Goal: Information Seeking & Learning: Learn about a topic

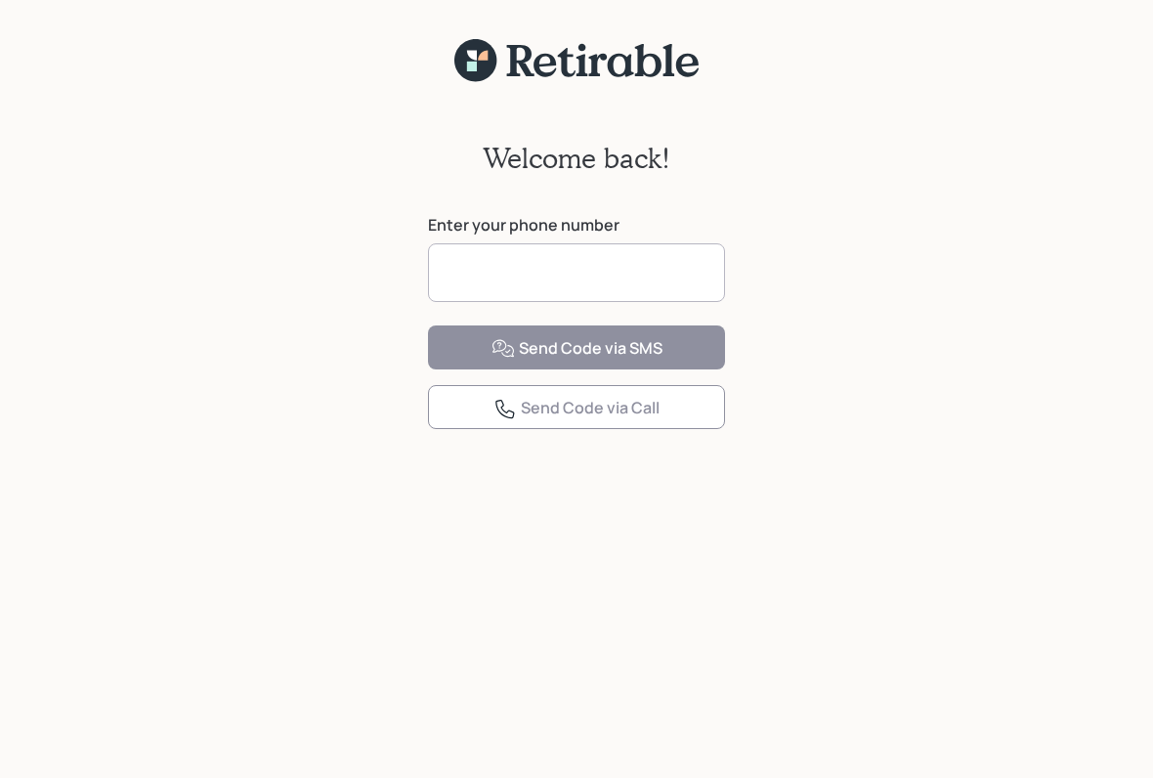
click at [498, 273] on input at bounding box center [576, 272] width 297 height 59
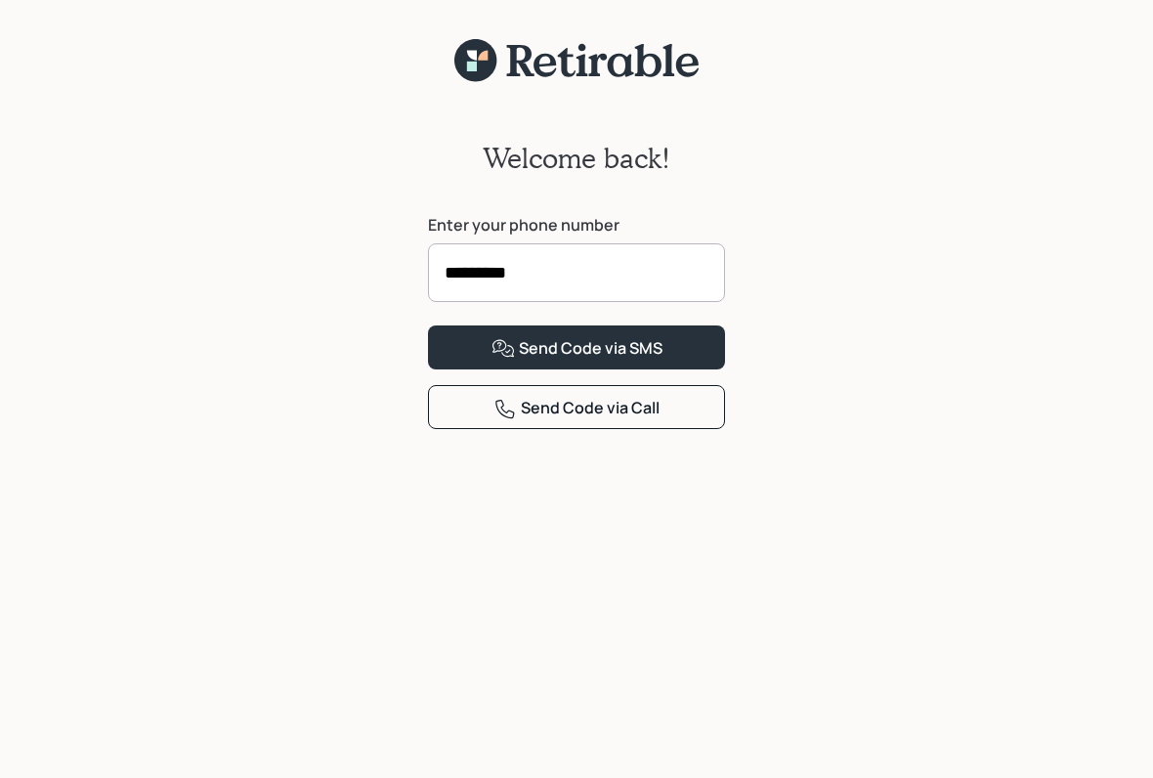
type input "**********"
click at [664, 369] on button "Send Code via SMS" at bounding box center [576, 347] width 297 height 44
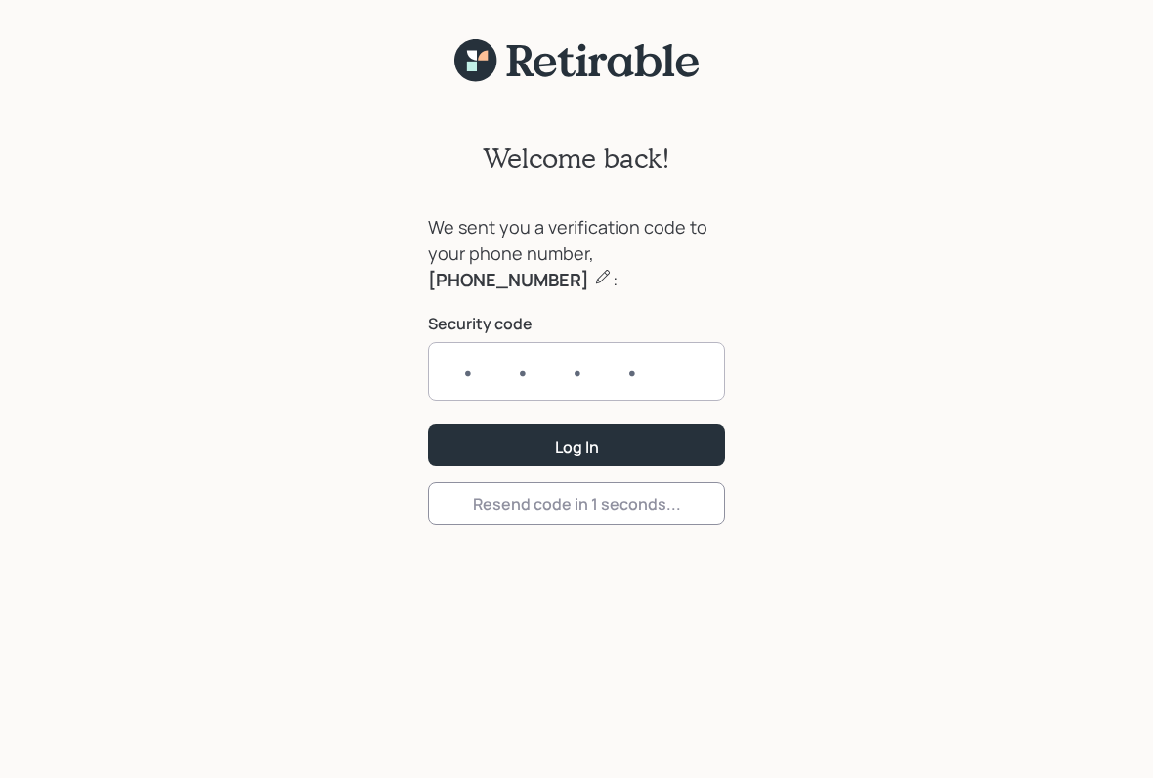
click at [477, 364] on input "text" at bounding box center [576, 371] width 297 height 59
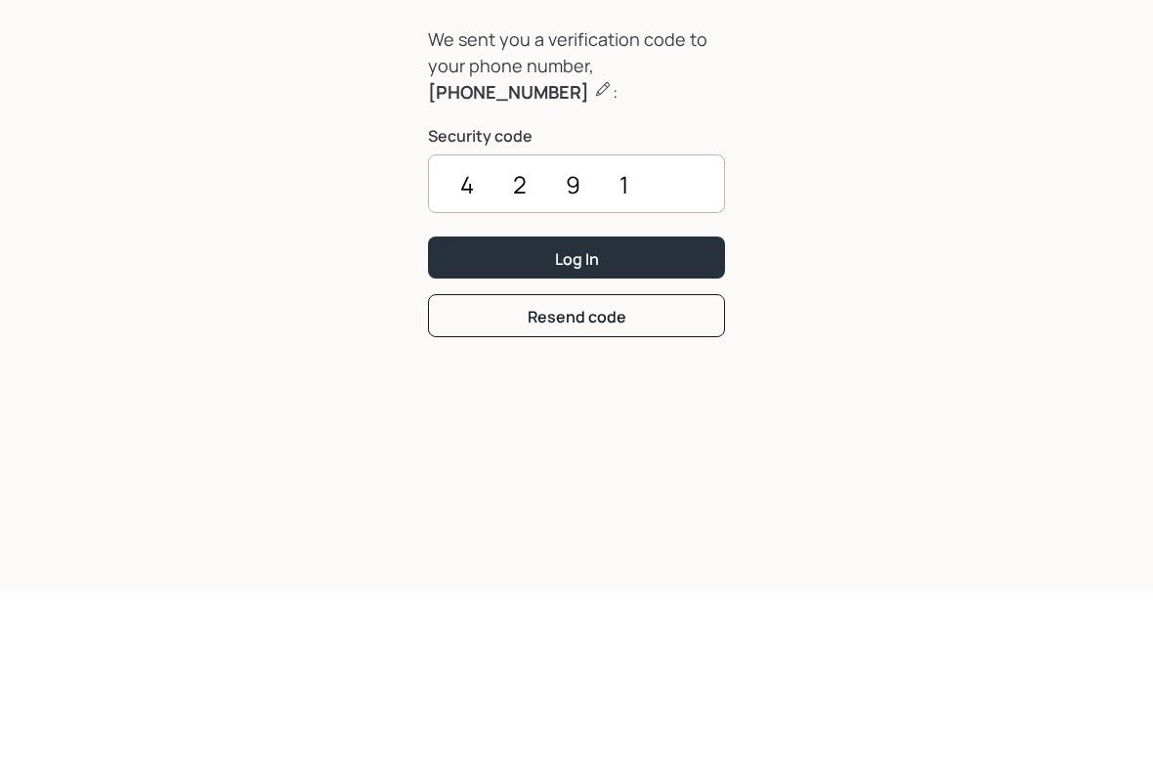
type input "4291"
click at [602, 424] on button "Log In" at bounding box center [576, 445] width 297 height 42
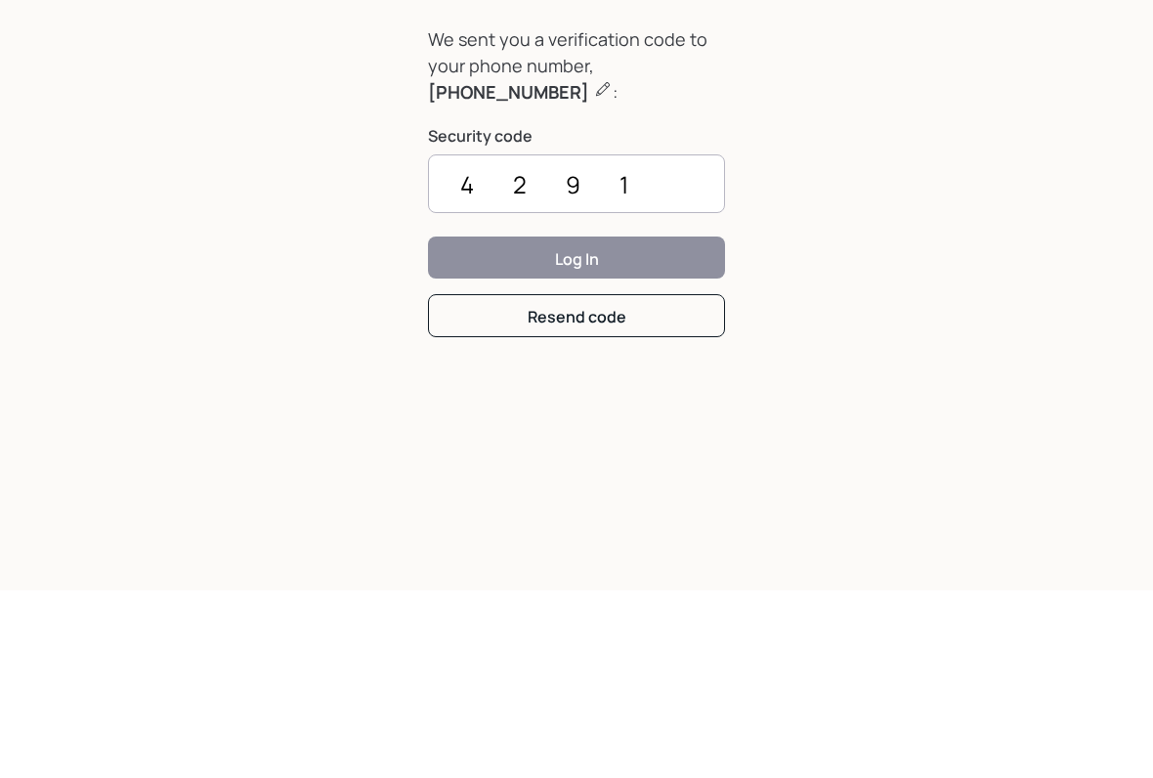
scroll to position [24, 0]
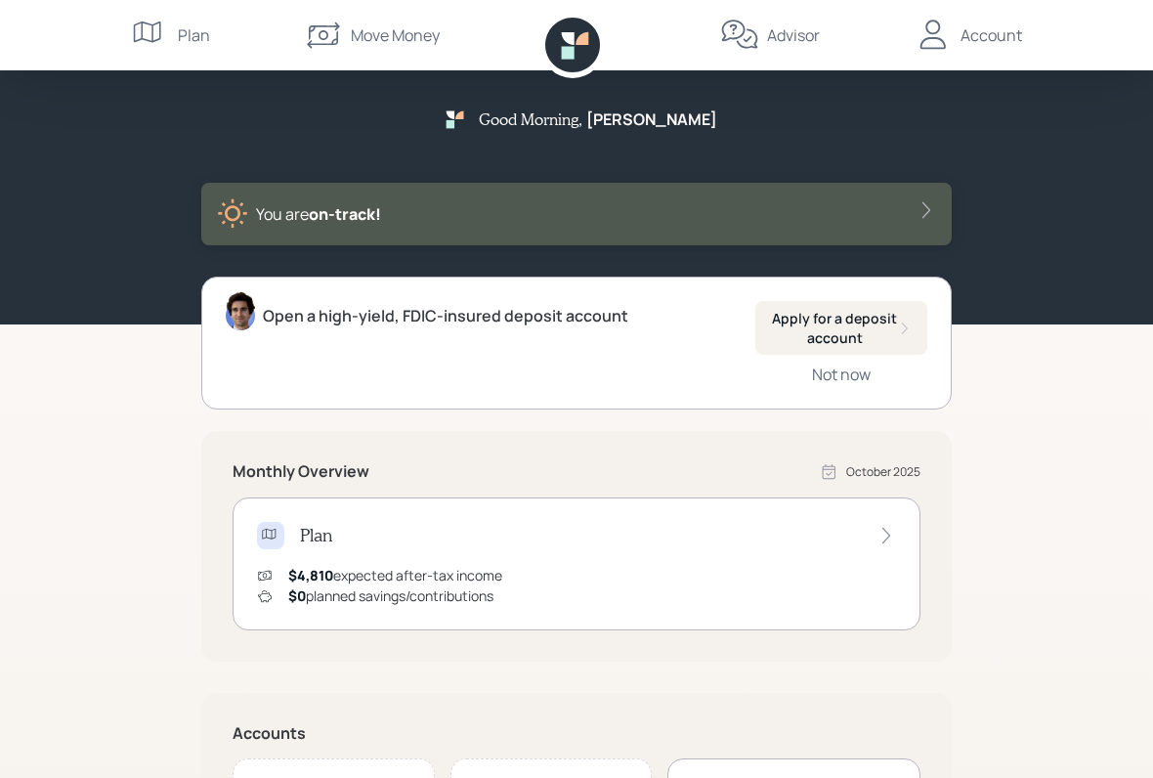
click at [962, 46] on div "Account" at bounding box center [991, 34] width 62 height 23
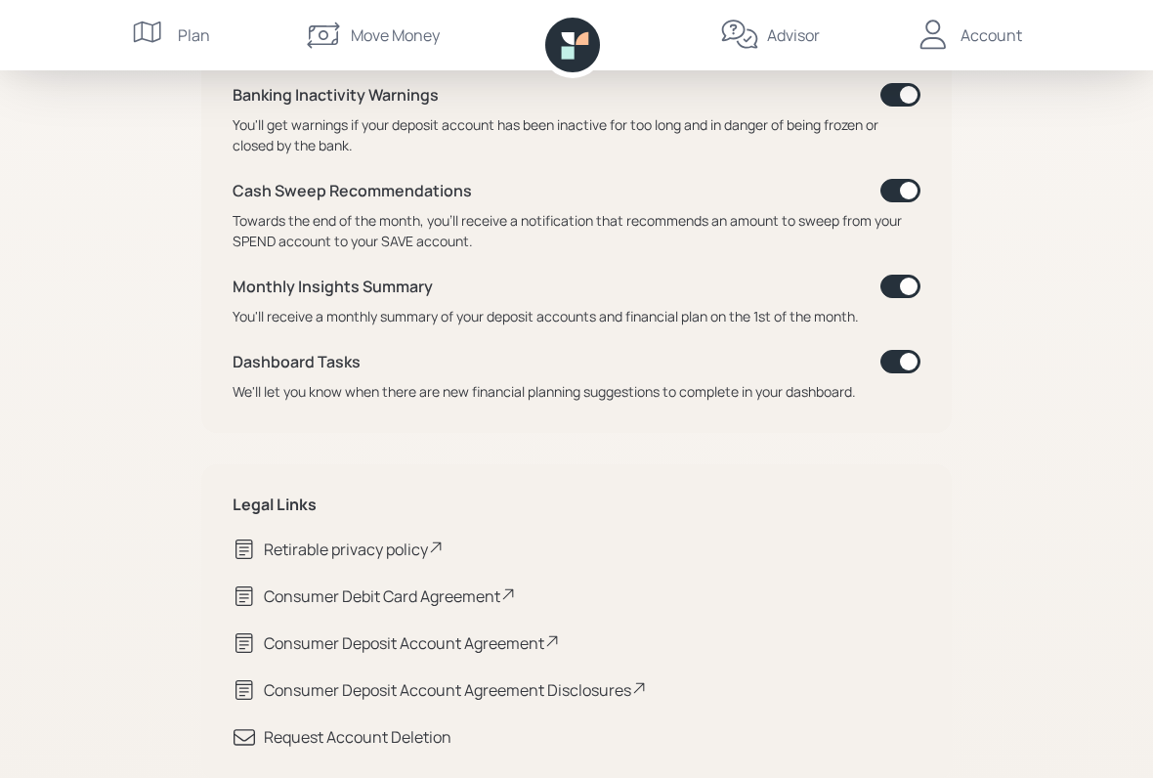
scroll to position [1035, 0]
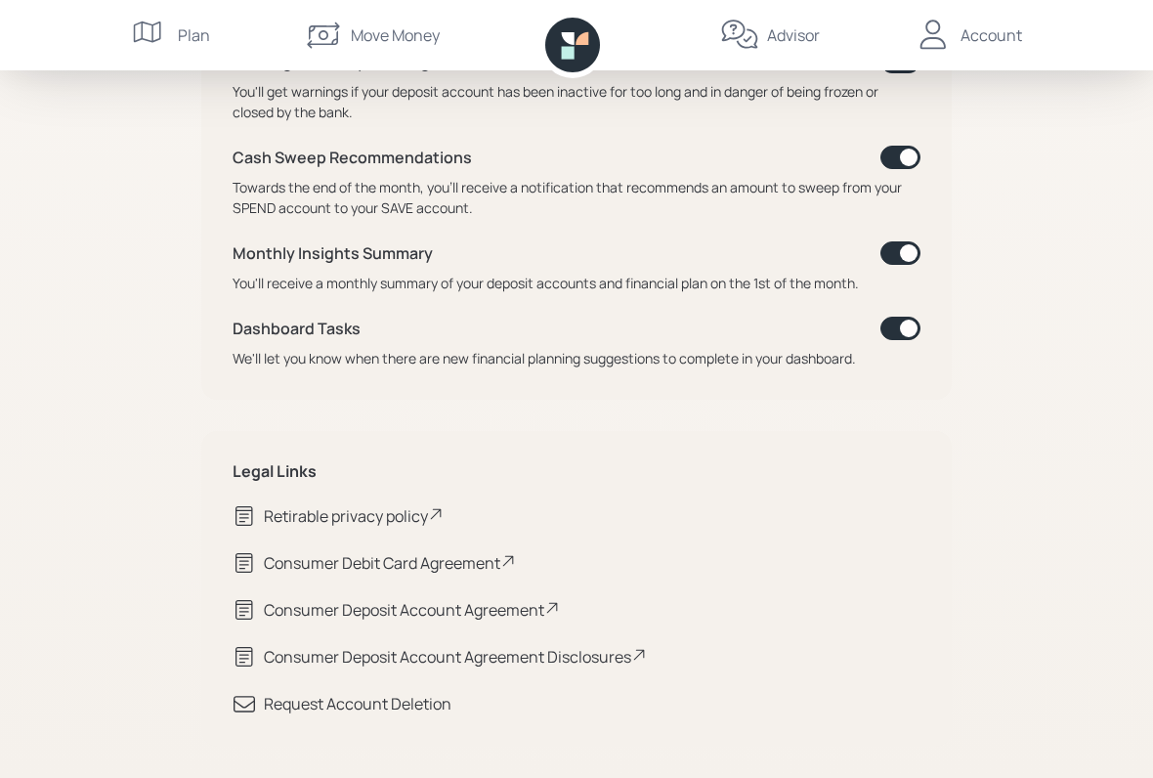
click at [184, 32] on div "Plan" at bounding box center [194, 34] width 32 height 23
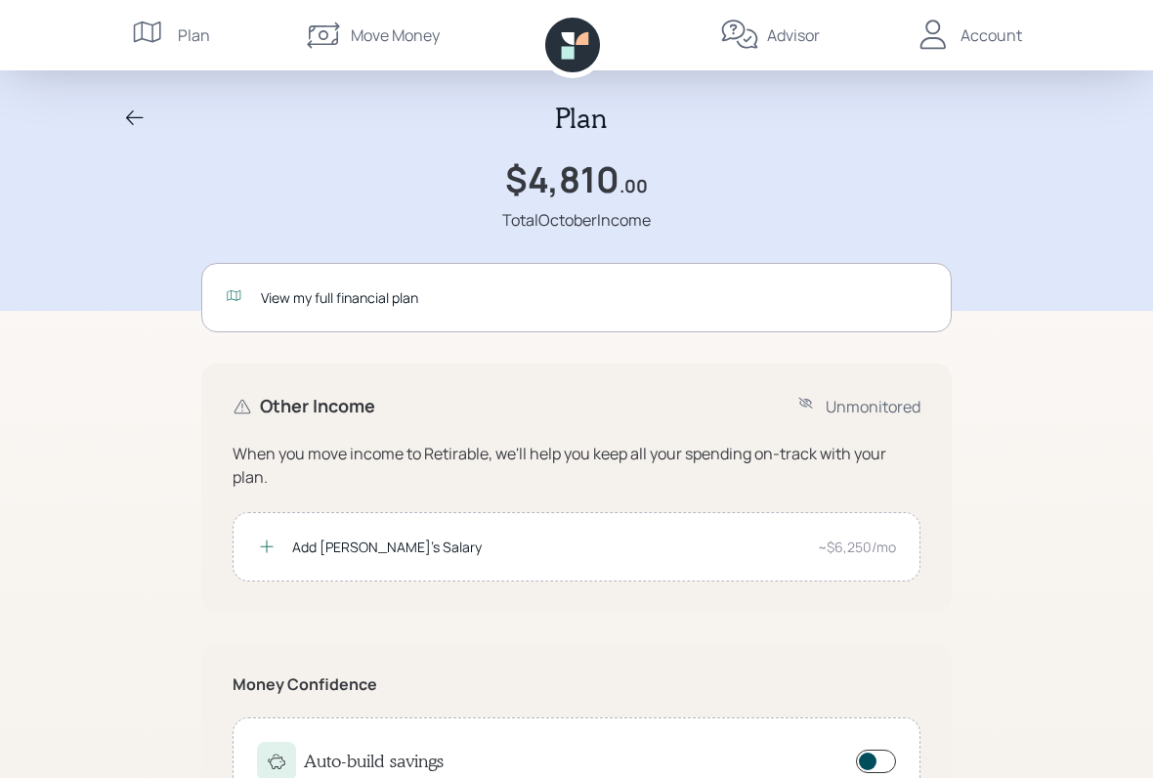
click at [470, 307] on div "View my full financial plan" at bounding box center [576, 297] width 750 height 69
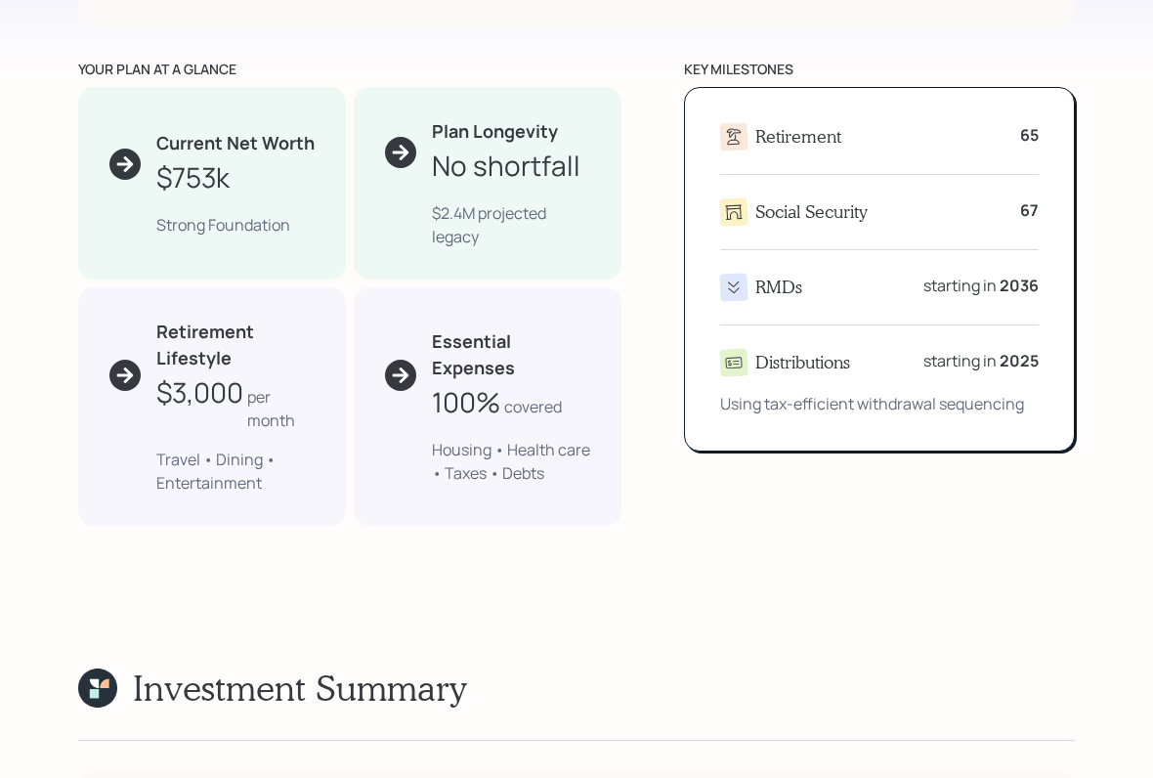
scroll to position [1137, 0]
click at [202, 166] on div "$753k" at bounding box center [192, 177] width 73 height 41
click at [240, 227] on div "Strong Foundation" at bounding box center [235, 225] width 158 height 23
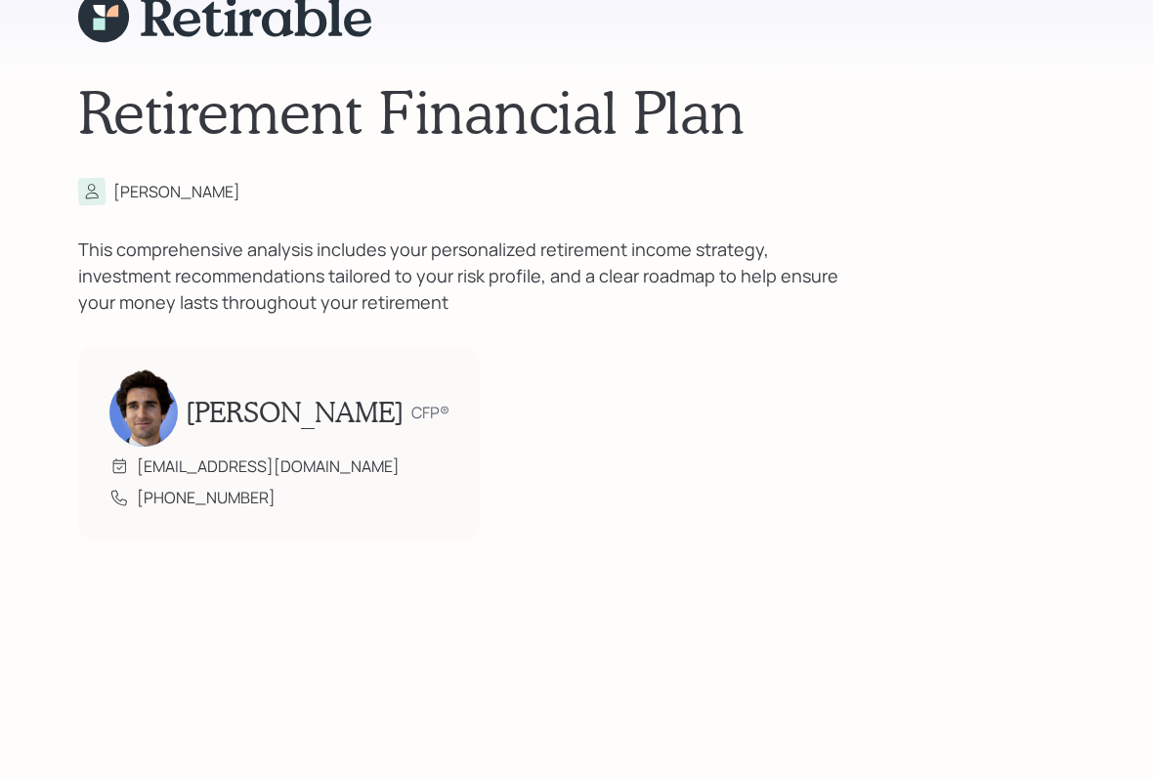
scroll to position [0, 0]
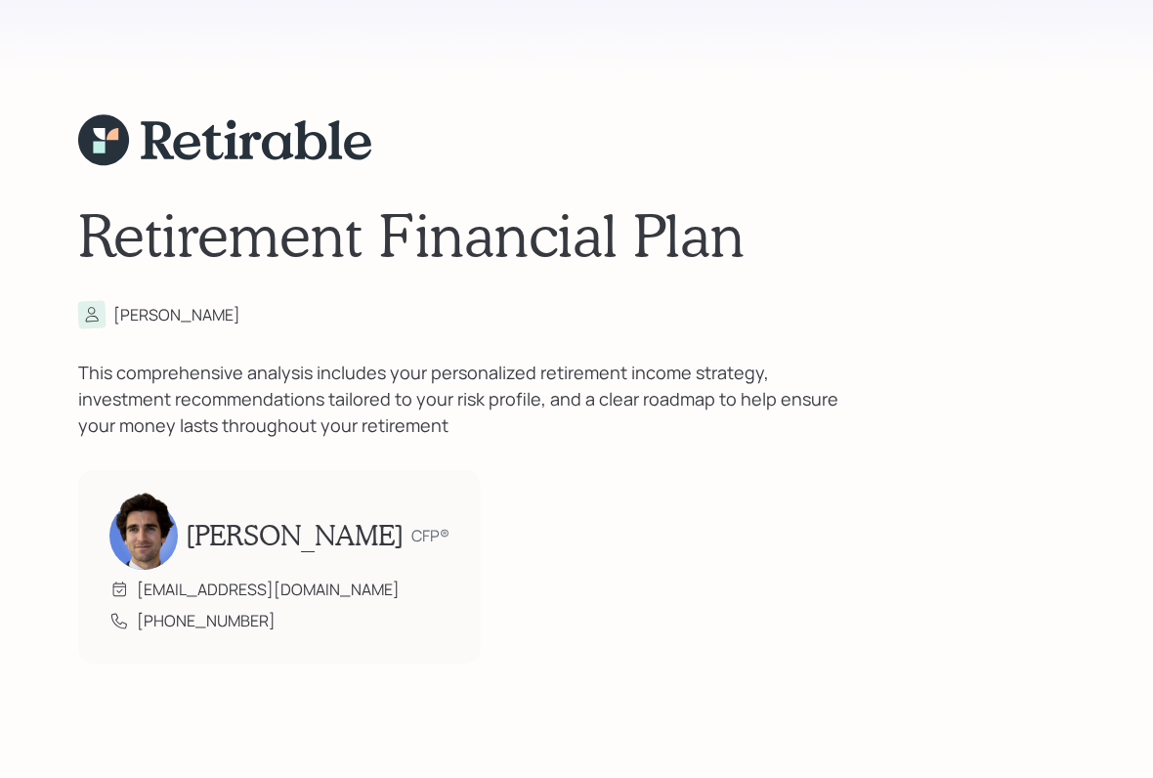
click at [856, 125] on div "Retirement Financial Plan [PERSON_NAME] This comprehensive analysis includes yo…" at bounding box center [576, 389] width 996 height 778
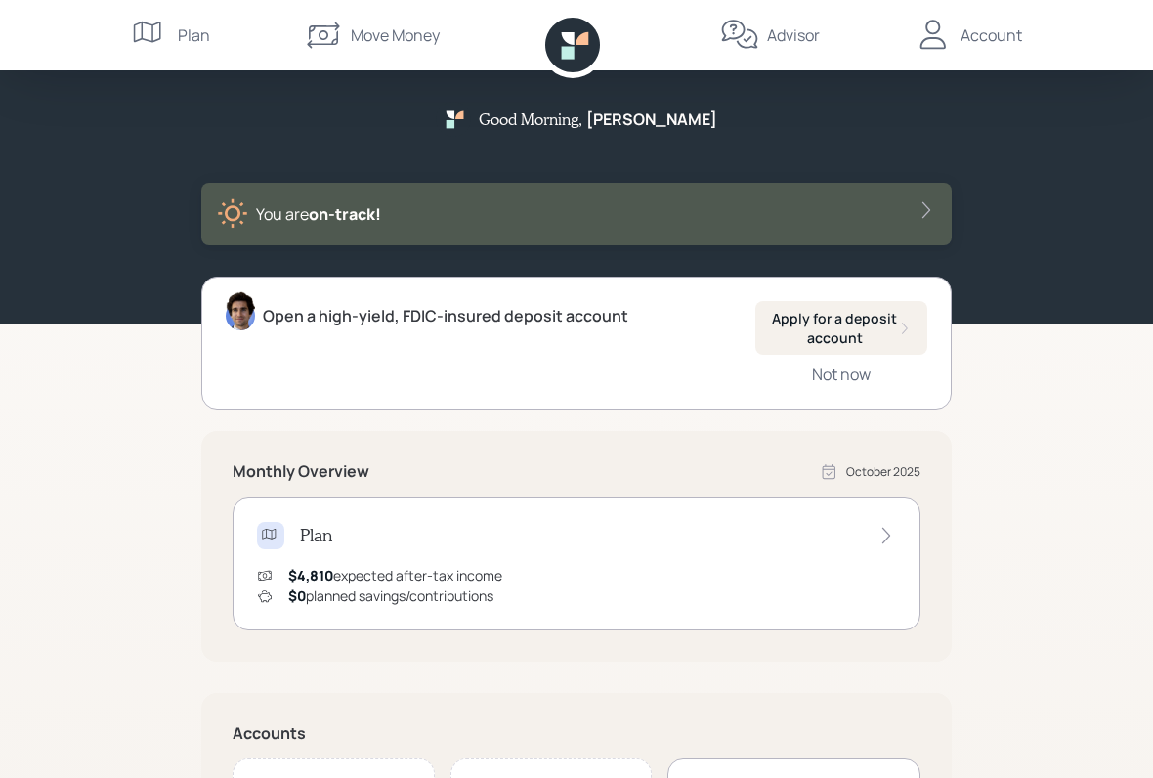
click at [988, 43] on div "Account" at bounding box center [991, 34] width 62 height 23
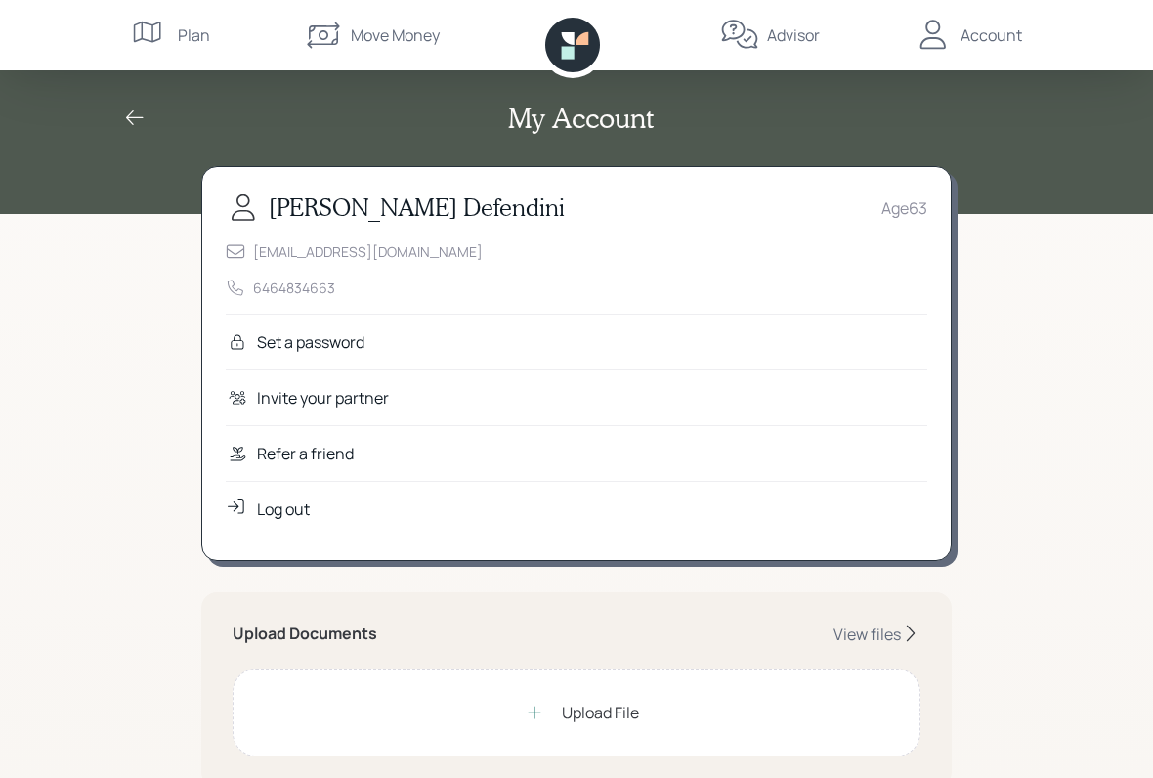
click at [419, 510] on div "Log out" at bounding box center [576, 509] width 701 height 56
